Goal: Task Accomplishment & Management: Use online tool/utility

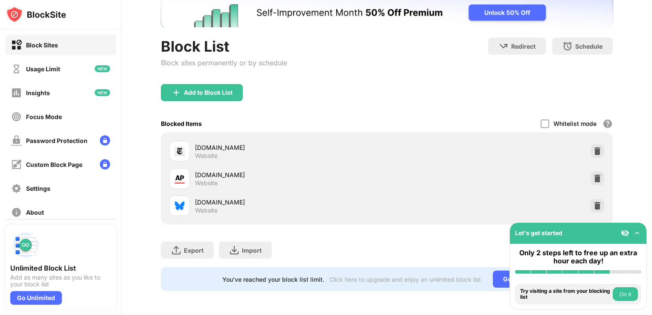
click at [592, 206] on div "[DOMAIN_NAME] Website" at bounding box center [387, 205] width 442 height 27
click at [593, 203] on img at bounding box center [597, 205] width 9 height 9
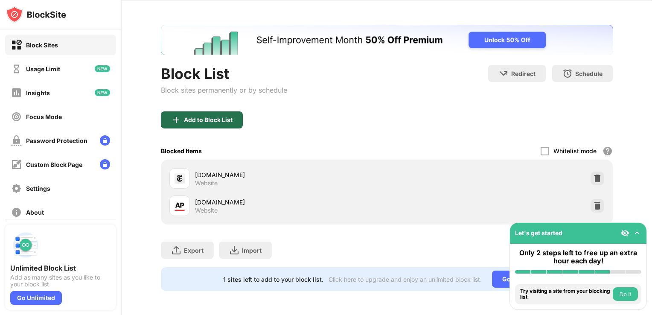
click at [224, 116] on div "Add to Block List" at bounding box center [208, 119] width 49 height 7
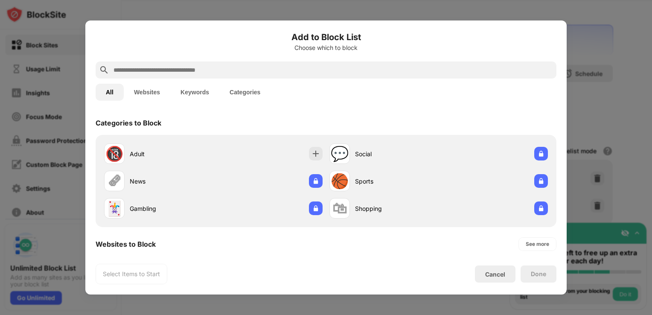
click at [166, 71] on input "text" at bounding box center [333, 70] width 440 height 10
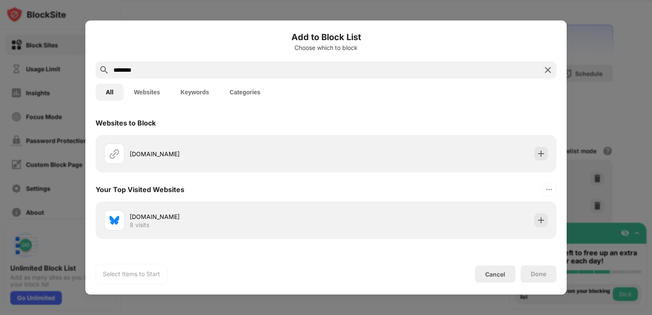
type input "********"
click at [152, 235] on div "[DOMAIN_NAME] 8 visits" at bounding box center [326, 220] width 461 height 38
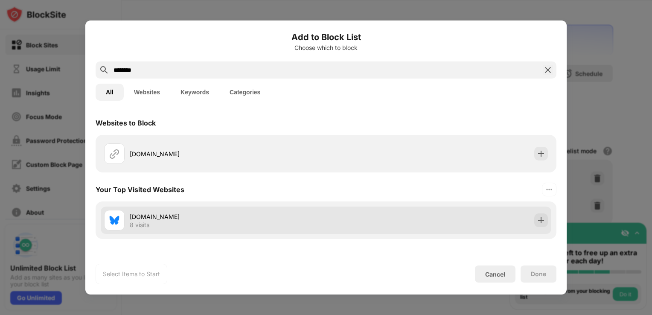
click at [368, 220] on div "[DOMAIN_NAME] 8 visits" at bounding box center [326, 219] width 450 height 27
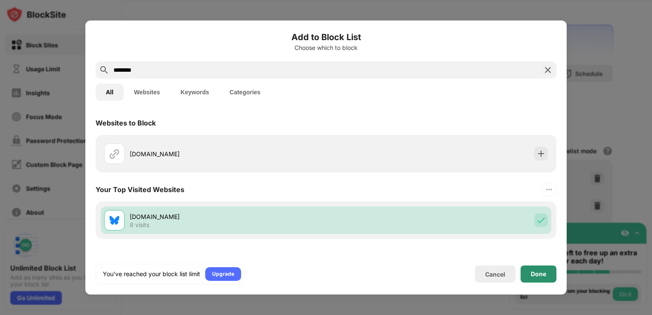
click at [543, 272] on div "Done" at bounding box center [538, 273] width 15 height 7
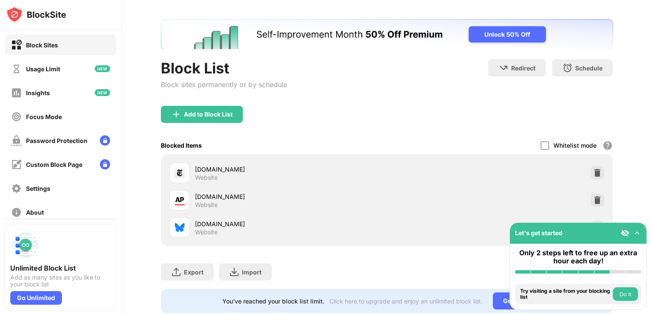
scroll to position [61, 0]
